Goal: Task Accomplishment & Management: Use online tool/utility

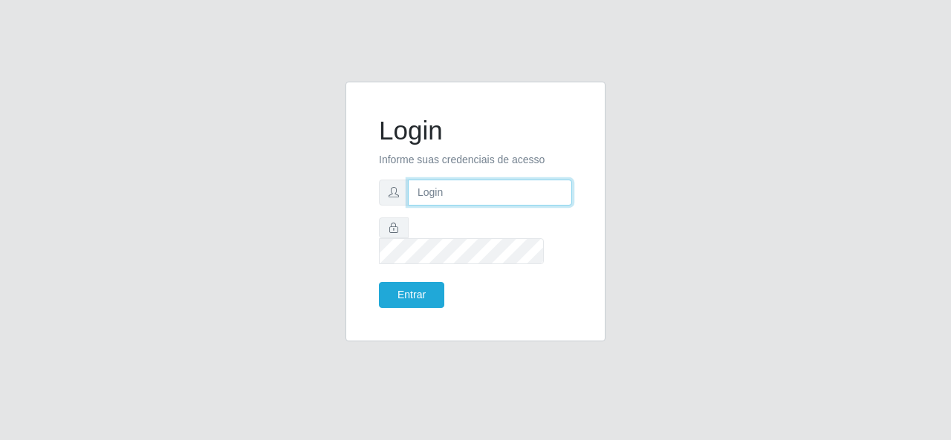
click at [451, 198] on input "text" at bounding box center [490, 193] width 164 height 26
type input "[EMAIL_ADDRESS][DOMAIN_NAME]"
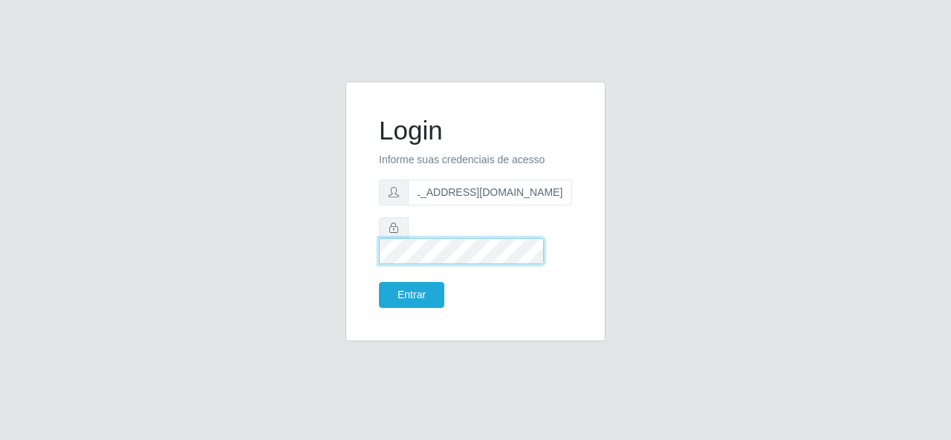
scroll to position [0, 0]
click at [379, 282] on button "Entrar" at bounding box center [411, 295] width 65 height 26
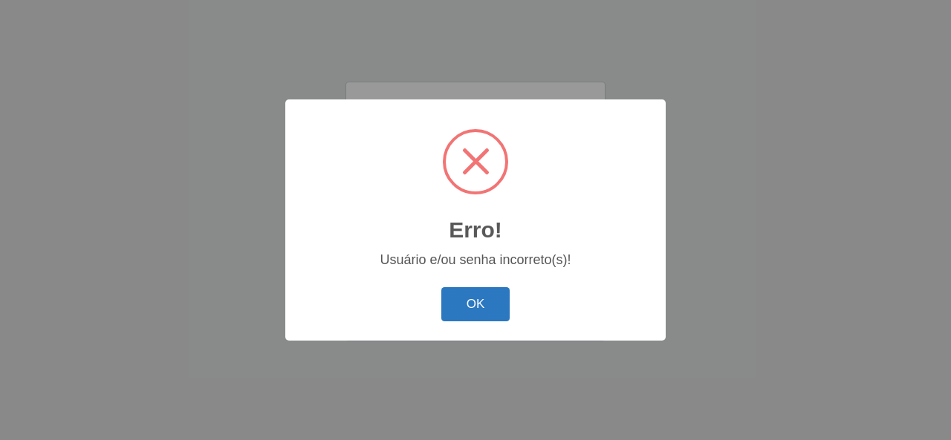
click at [498, 300] on button "OK" at bounding box center [475, 304] width 69 height 35
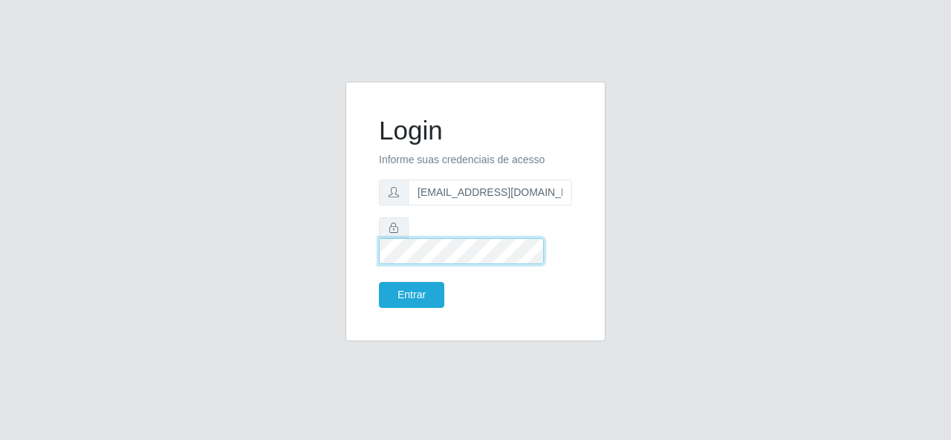
click at [307, 244] on div "Login Informe suas credenciais de acesso [EMAIL_ADDRESS][DOMAIN_NAME] Entrar" at bounding box center [475, 221] width 847 height 278
click at [379, 282] on button "Entrar" at bounding box center [411, 295] width 65 height 26
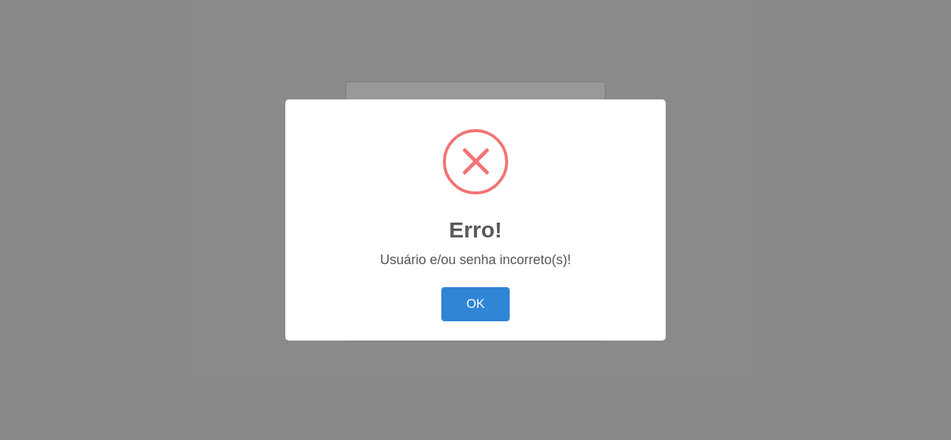
click at [484, 306] on button "OK" at bounding box center [475, 304] width 69 height 35
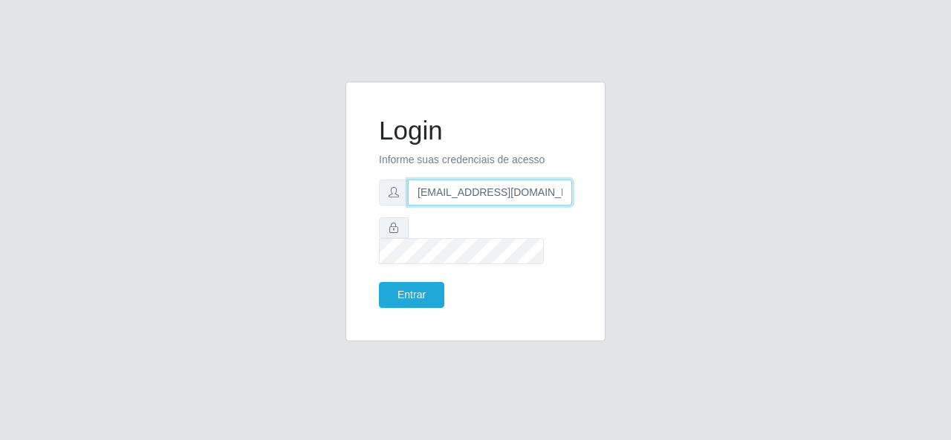
click at [518, 206] on input "[EMAIL_ADDRESS][DOMAIN_NAME]" at bounding box center [490, 193] width 164 height 26
type input "[EMAIL_ADDRESS][DOMAIN_NAME]"
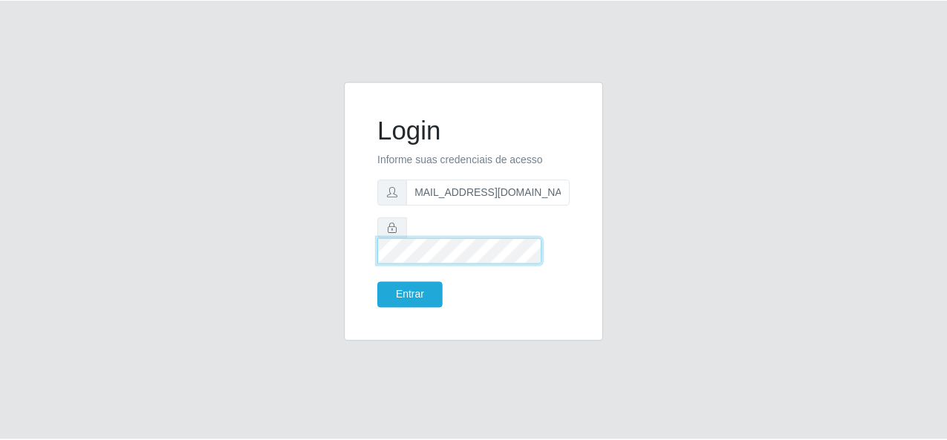
scroll to position [0, 0]
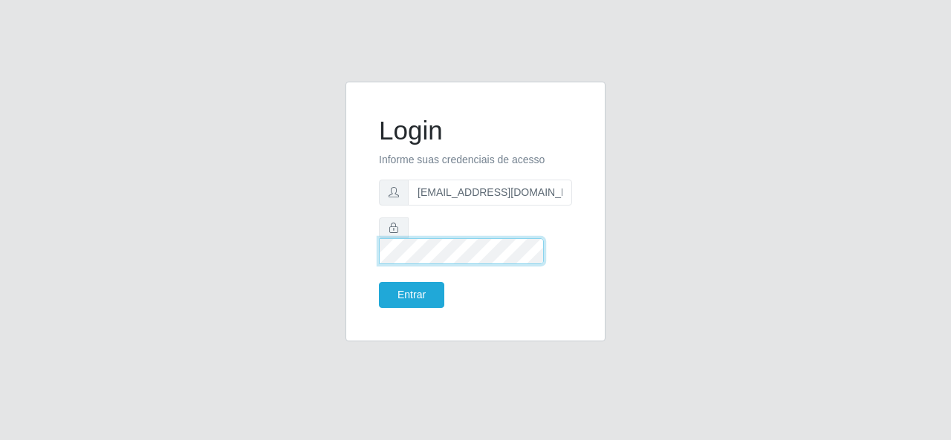
click at [379, 282] on button "Entrar" at bounding box center [411, 295] width 65 height 26
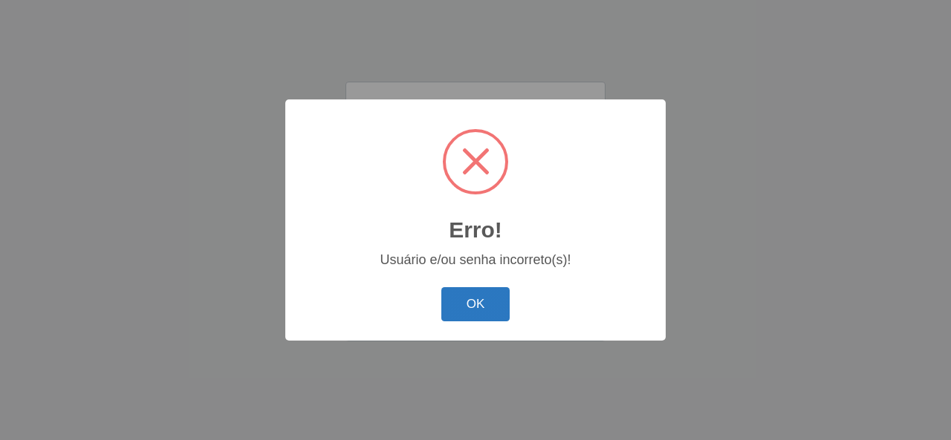
click at [477, 289] on button "OK" at bounding box center [475, 304] width 69 height 35
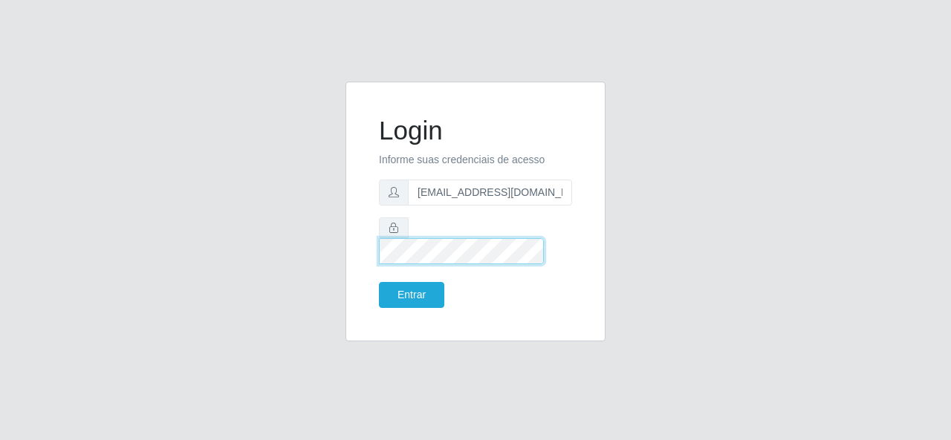
click at [134, 235] on div "Login Informe suas credenciais de acesso [EMAIL_ADDRESS][DOMAIN_NAME] Entrar" at bounding box center [475, 221] width 847 height 278
click at [379, 282] on button "Entrar" at bounding box center [411, 295] width 65 height 26
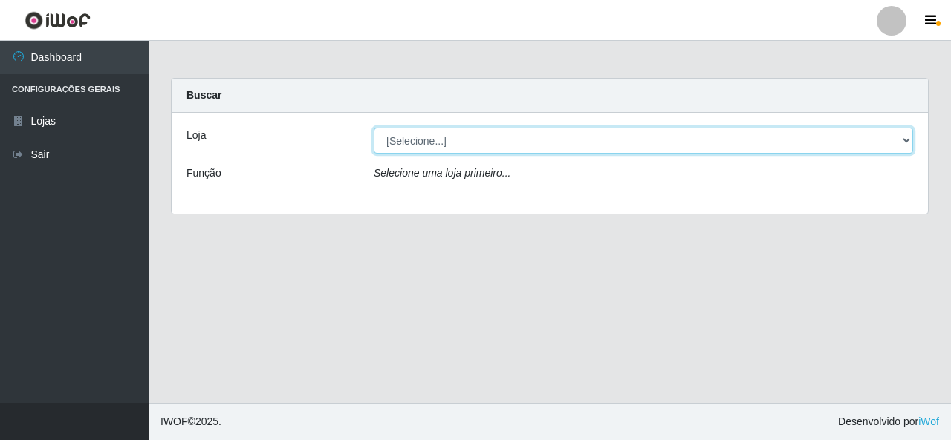
drag, startPoint x: 682, startPoint y: 133, endPoint x: 671, endPoint y: 140, distance: 13.4
click at [682, 132] on select "[Selecione...] Extrabom - Loja 01 Centro de Distribuição" at bounding box center [643, 141] width 539 height 26
select select "435"
click at [374, 128] on select "[Selecione...] Extrabom - Loja 01 Centro de Distribuição" at bounding box center [643, 141] width 539 height 26
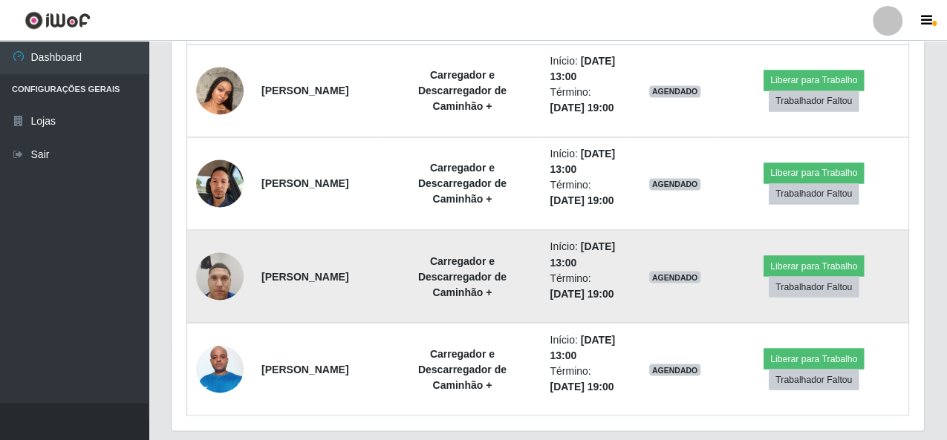
scroll to position [1204, 0]
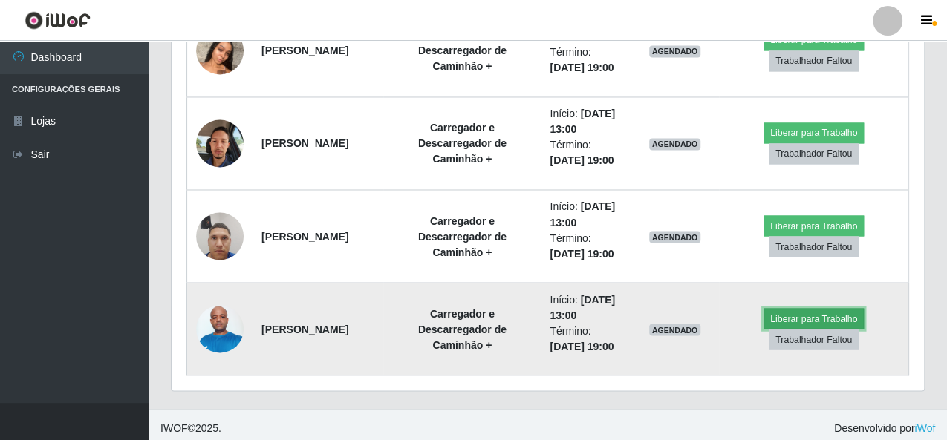
click at [821, 313] on button "Liberar para Trabalho" at bounding box center [814, 318] width 100 height 21
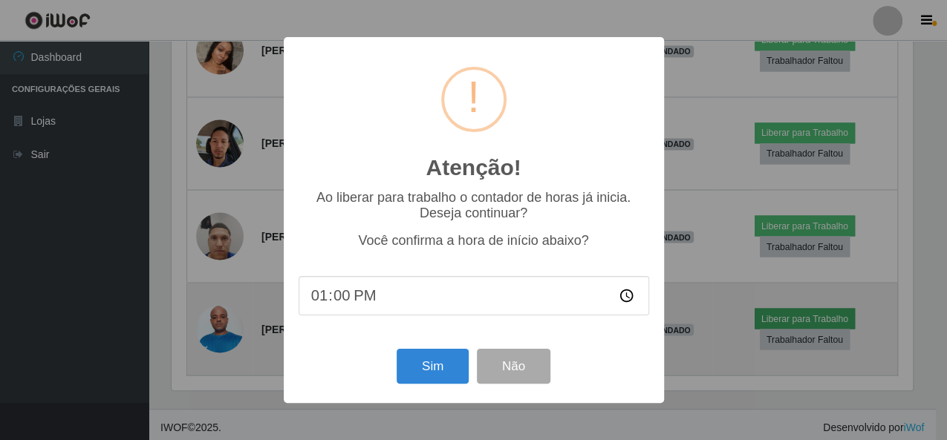
scroll to position [307, 745]
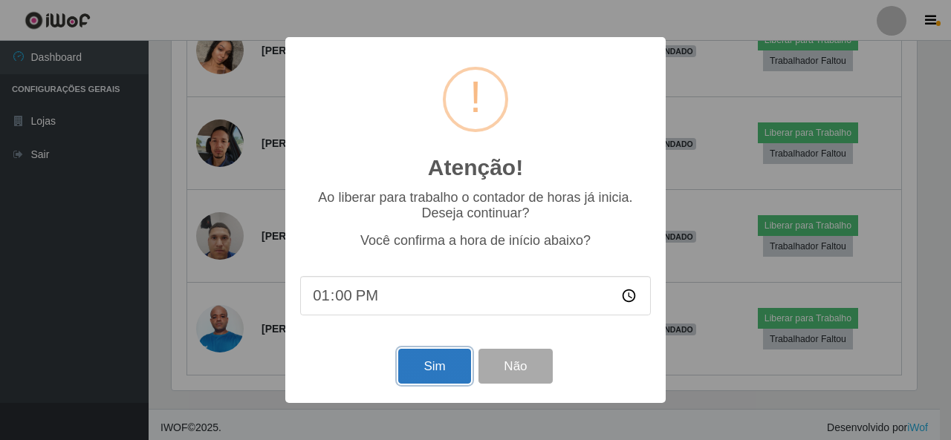
click at [413, 372] on button "Sim" at bounding box center [434, 366] width 72 height 35
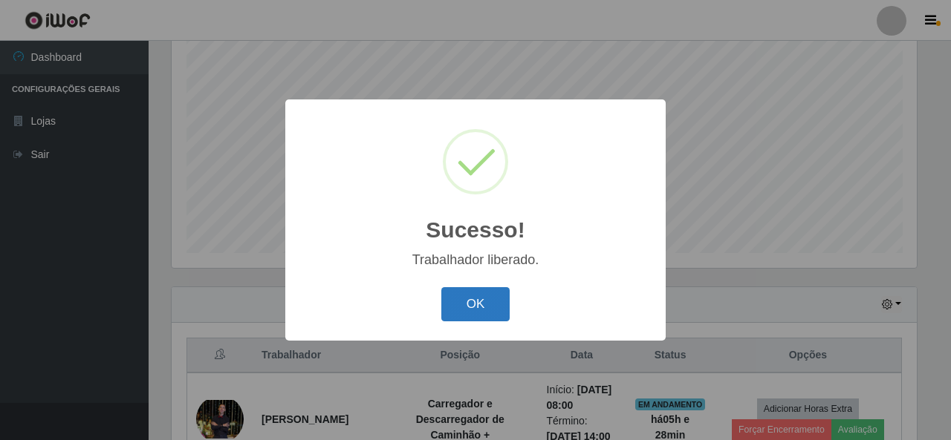
click at [487, 311] on button "OK" at bounding box center [475, 304] width 69 height 35
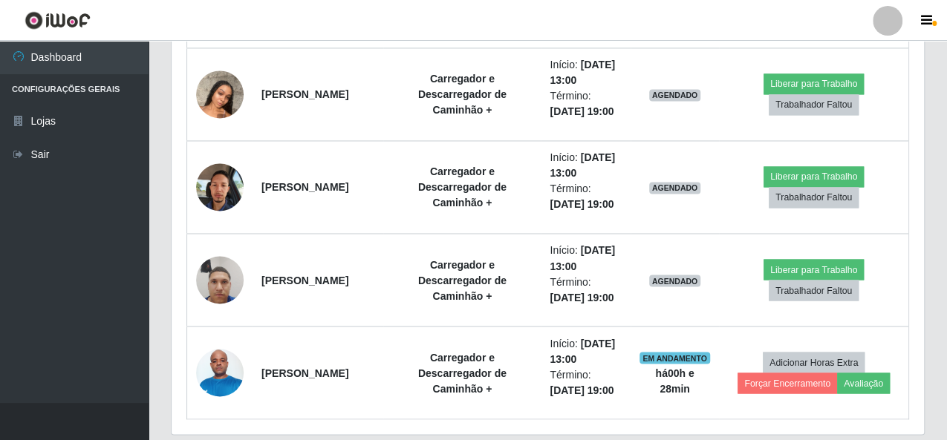
scroll to position [1204, 0]
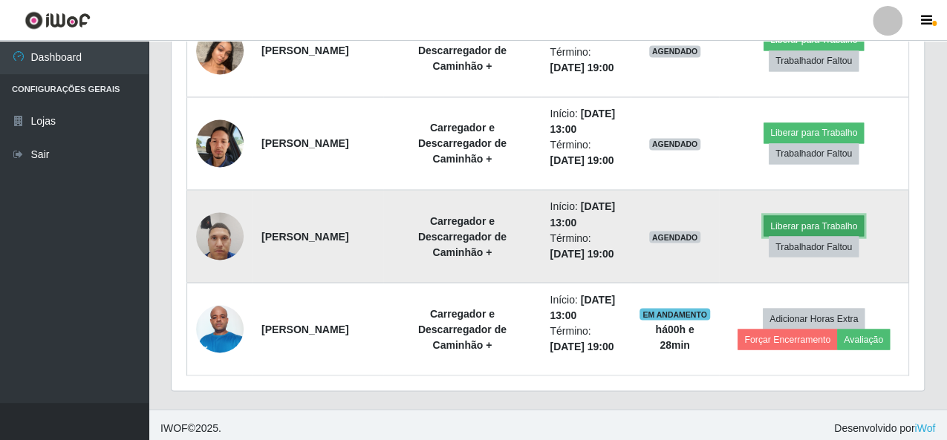
click at [821, 217] on button "Liberar para Trabalho" at bounding box center [814, 225] width 100 height 21
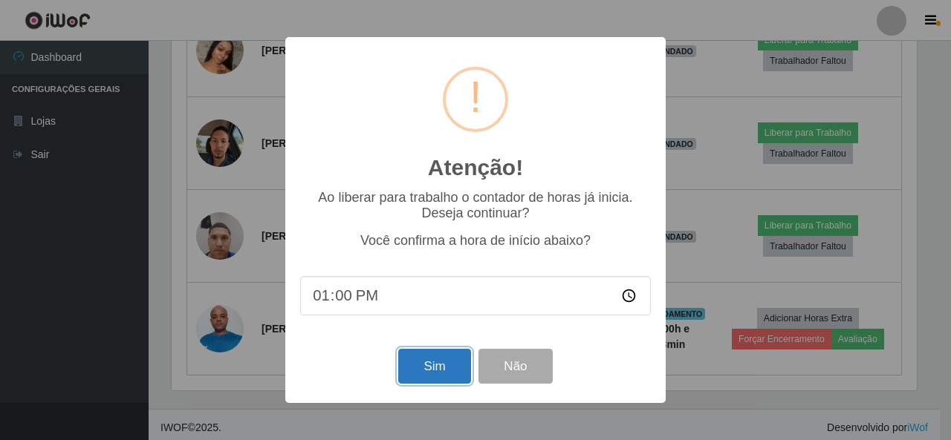
click at [439, 371] on button "Sim" at bounding box center [434, 366] width 72 height 35
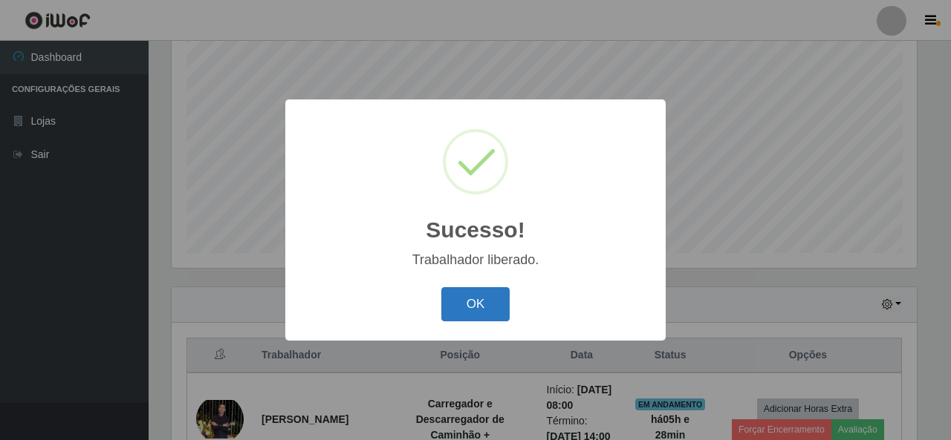
click at [486, 308] on button "OK" at bounding box center [475, 304] width 69 height 35
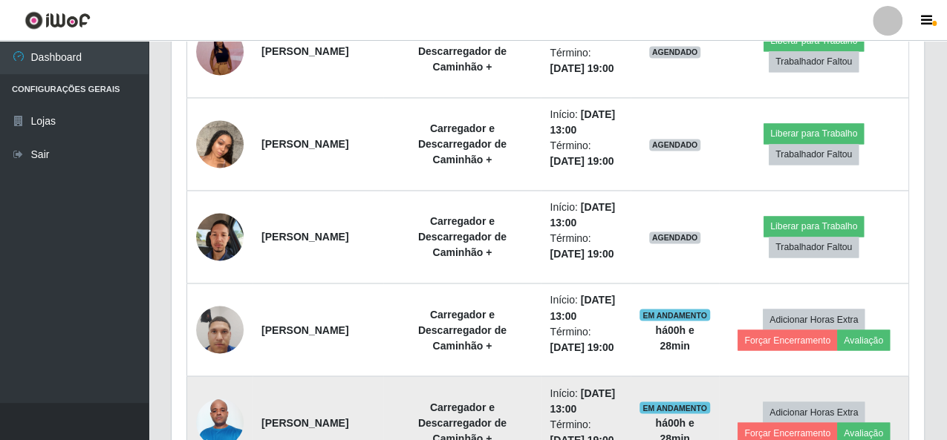
scroll to position [1204, 0]
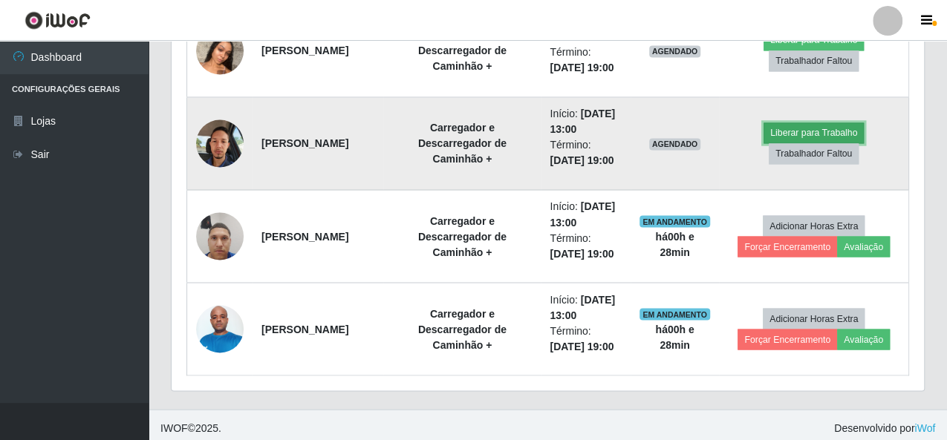
click at [801, 123] on button "Liberar para Trabalho" at bounding box center [814, 133] width 100 height 21
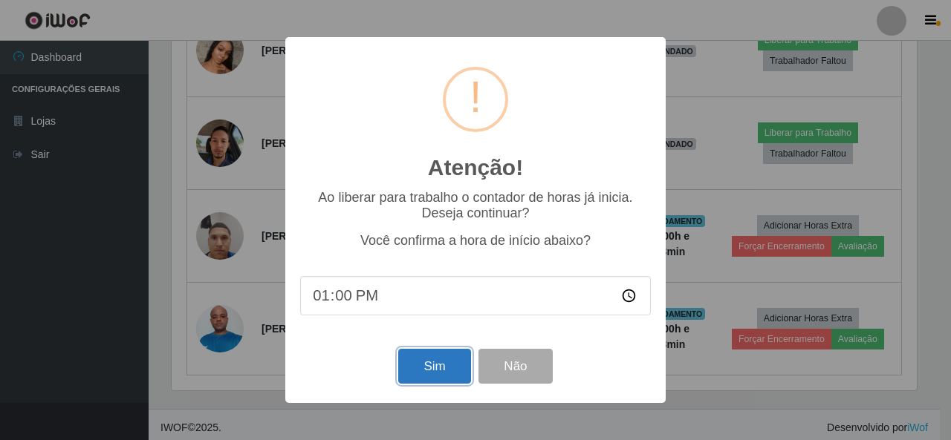
click at [429, 372] on button "Sim" at bounding box center [434, 366] width 72 height 35
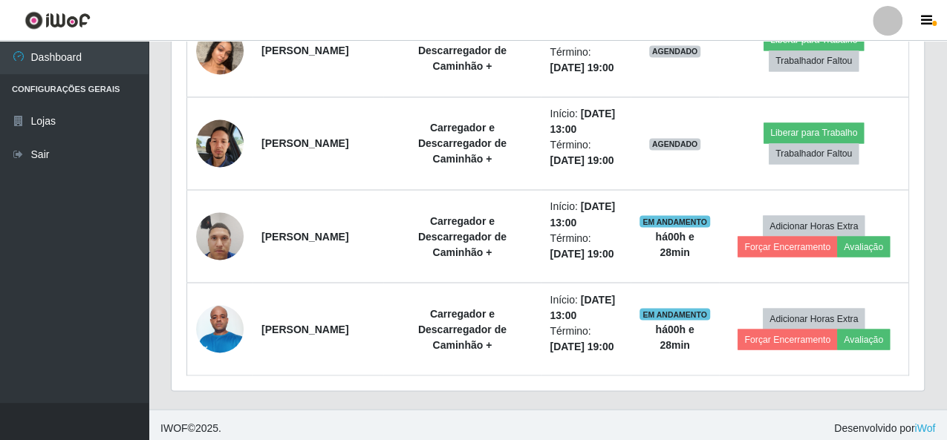
scroll to position [0, 0]
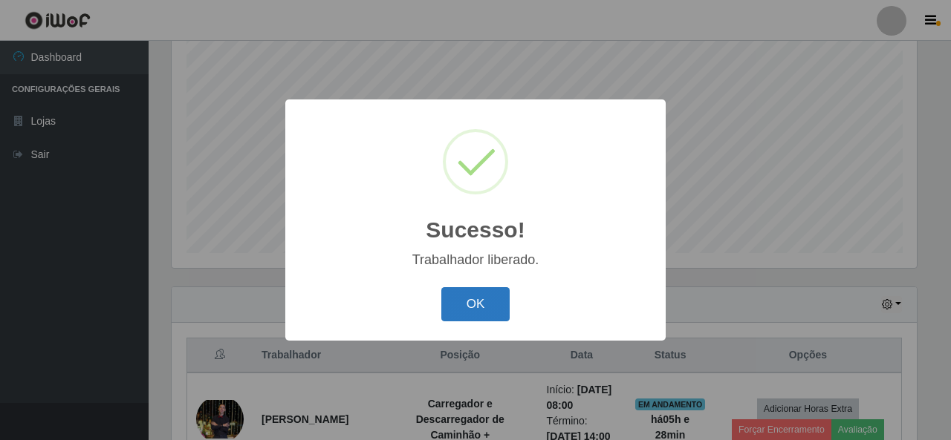
click at [460, 296] on button "OK" at bounding box center [475, 304] width 69 height 35
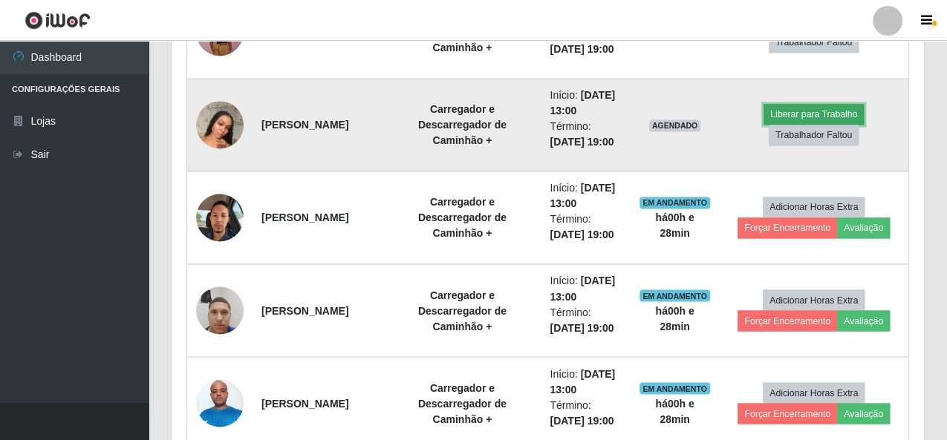
click at [821, 105] on button "Liberar para Trabalho" at bounding box center [814, 114] width 100 height 21
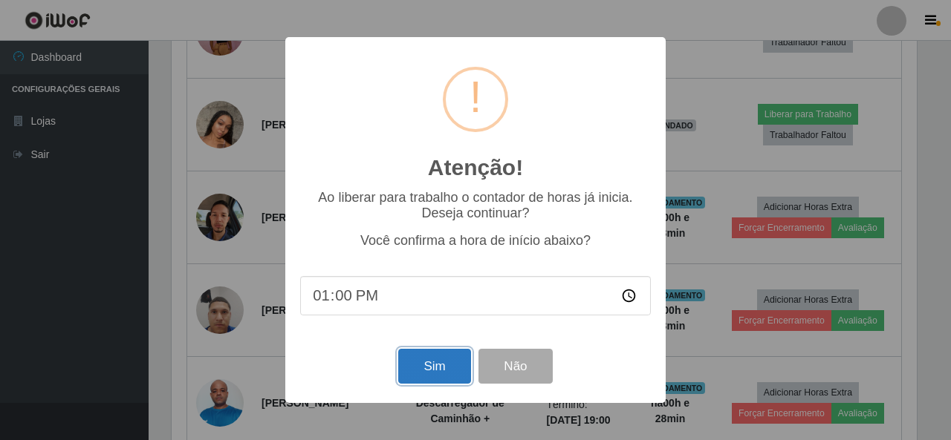
click at [435, 374] on button "Sim" at bounding box center [434, 366] width 72 height 35
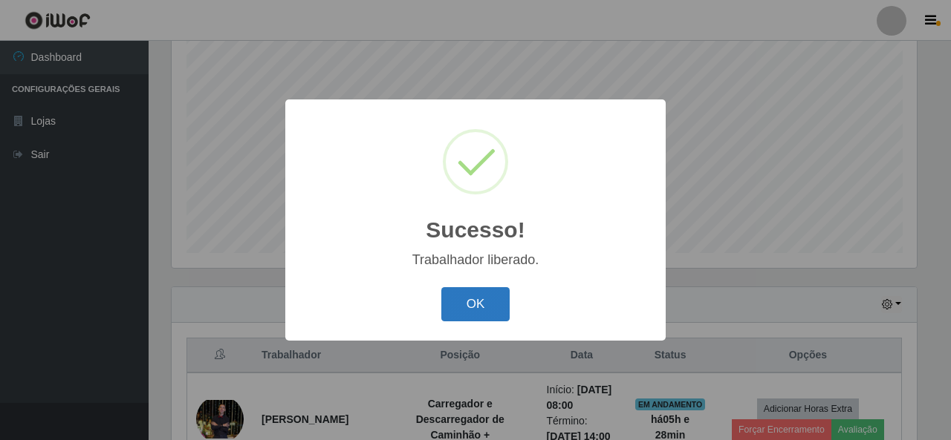
click at [460, 302] on button "OK" at bounding box center [475, 304] width 69 height 35
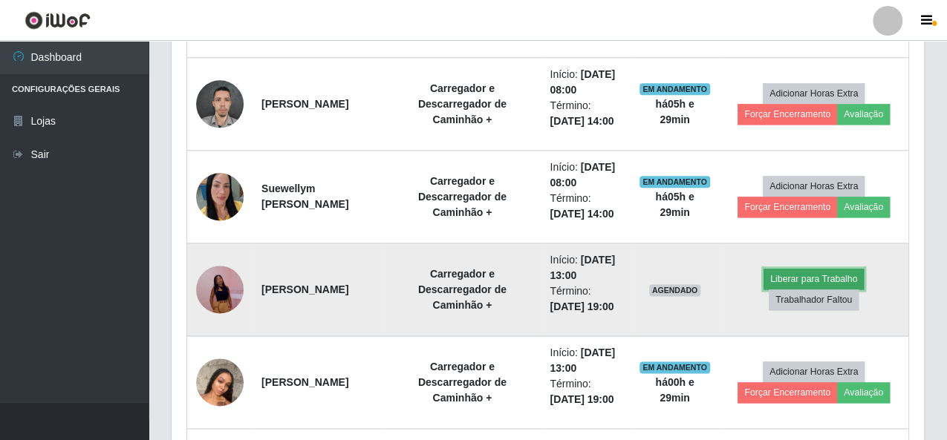
click at [815, 269] on button "Liberar para Trabalho" at bounding box center [814, 279] width 100 height 21
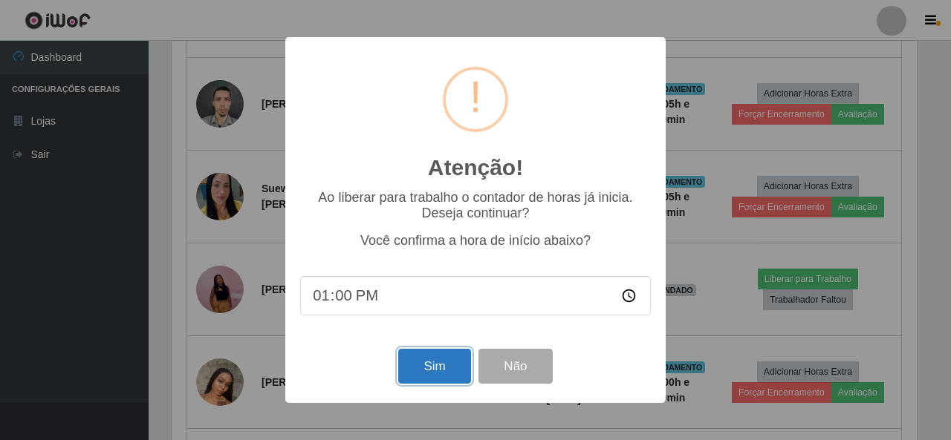
click at [426, 377] on button "Sim" at bounding box center [434, 366] width 72 height 35
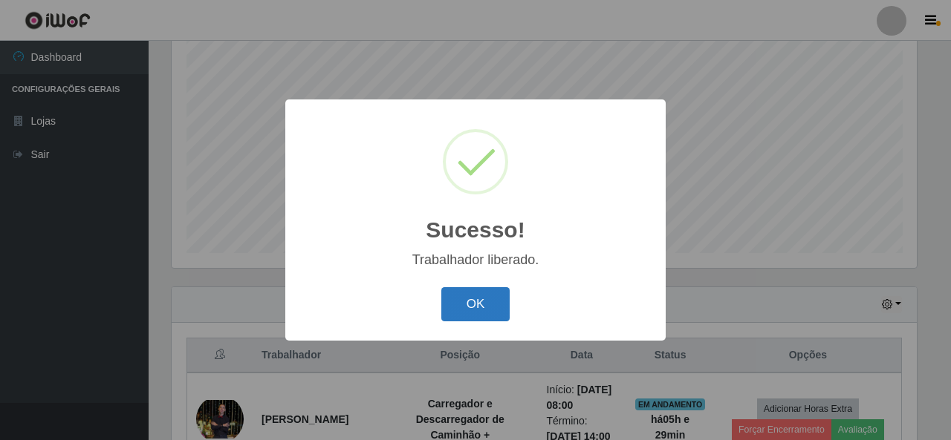
click at [484, 304] on button "OK" at bounding box center [475, 304] width 69 height 35
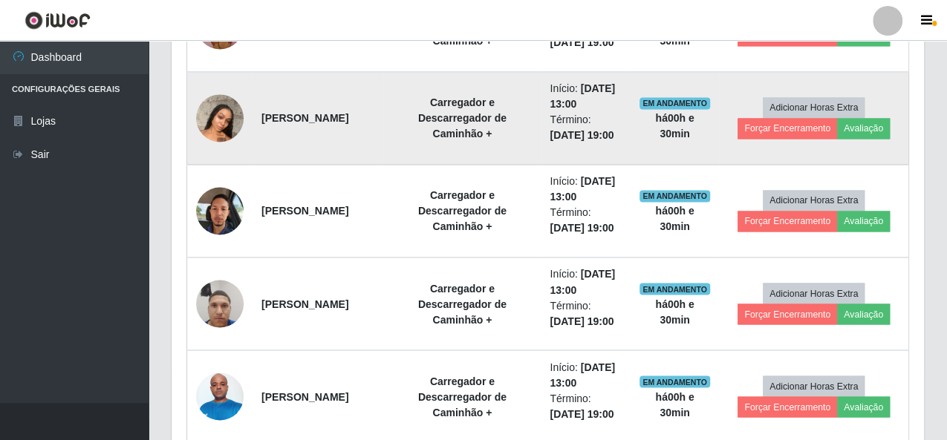
scroll to position [1204, 0]
